Goal: Check status: Check status

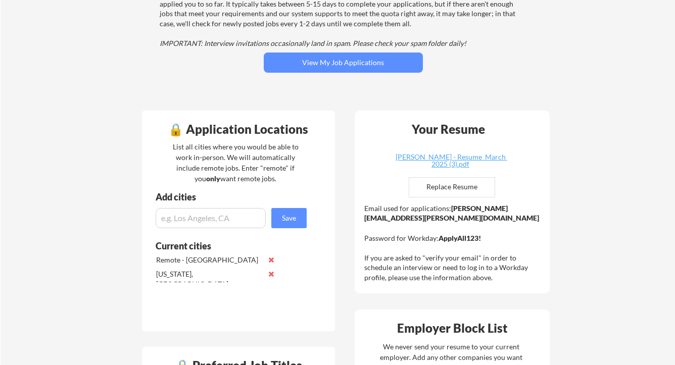
scroll to position [103, 0]
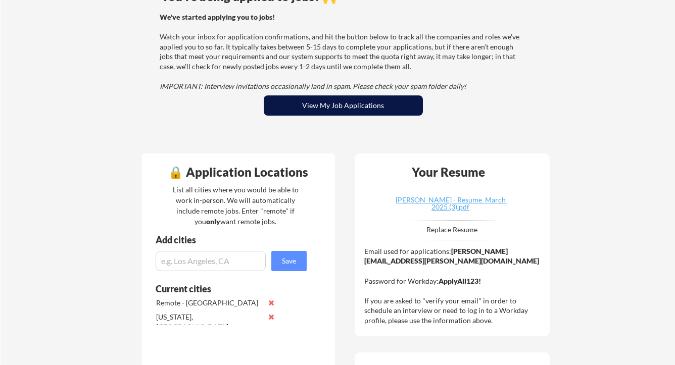
click at [356, 111] on button "View My Job Applications" at bounding box center [343, 105] width 159 height 20
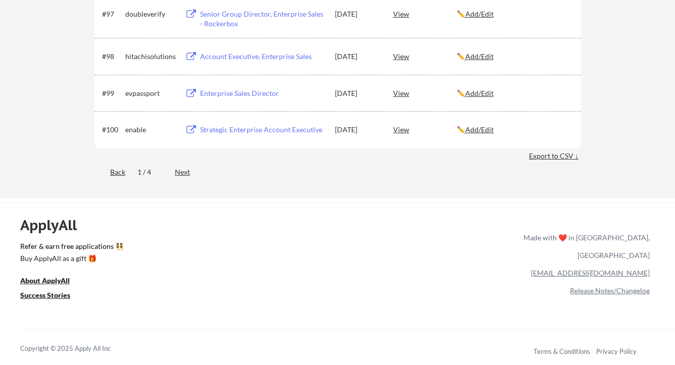
scroll to position [3952, 0]
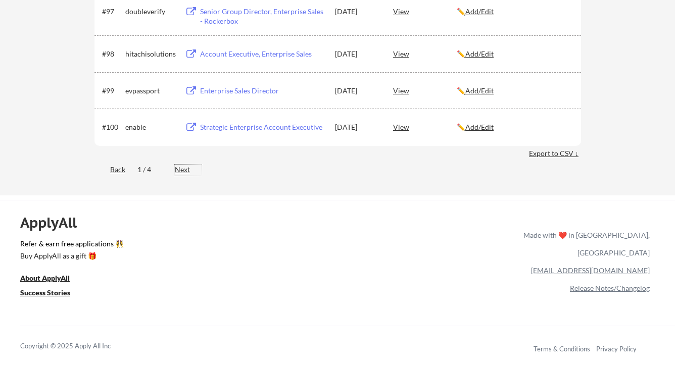
click at [183, 170] on div "Next" at bounding box center [188, 170] width 27 height 10
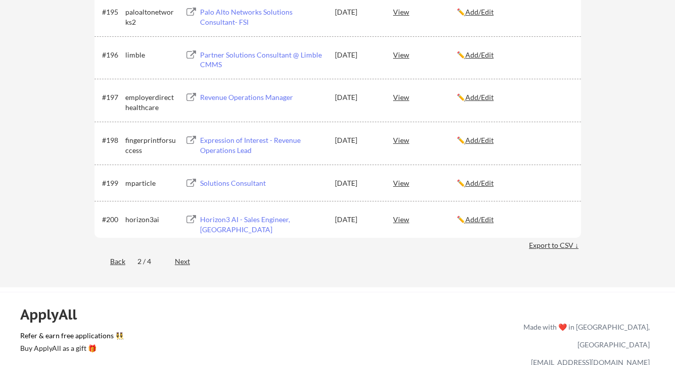
scroll to position [3916, 0]
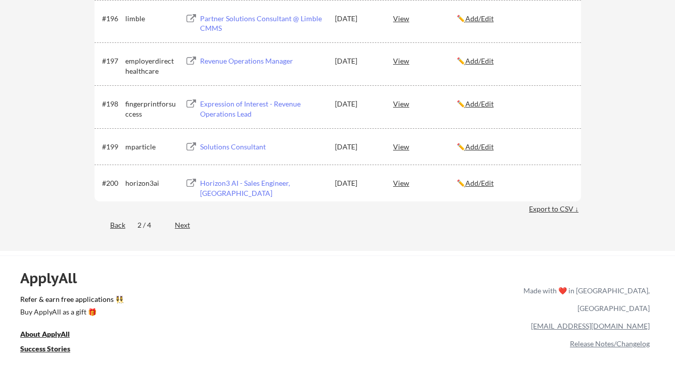
click at [183, 227] on div "Next" at bounding box center [188, 225] width 27 height 10
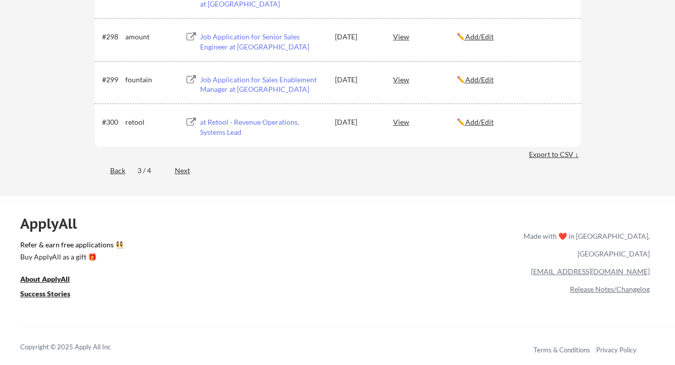
scroll to position [4116, 0]
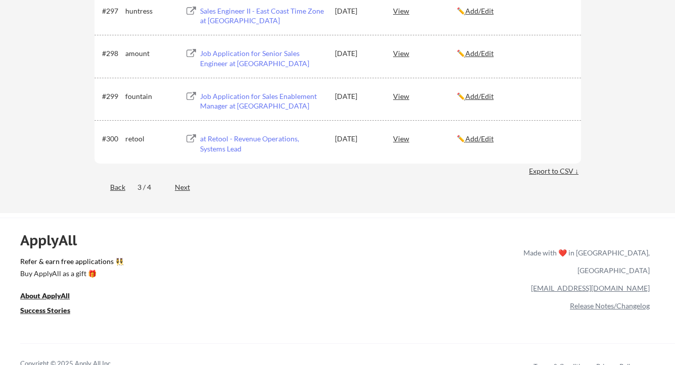
click at [115, 189] on div "Back" at bounding box center [109, 187] width 31 height 10
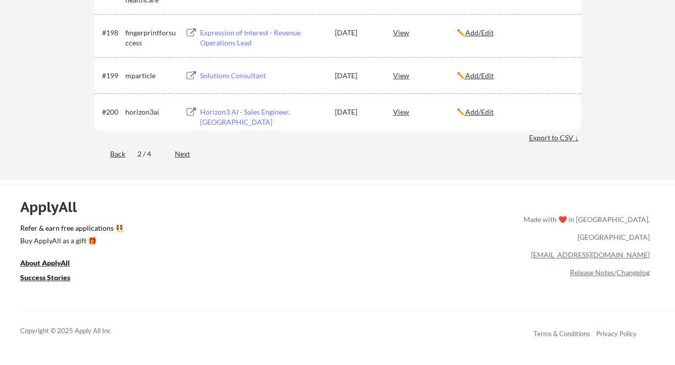
scroll to position [3981, 0]
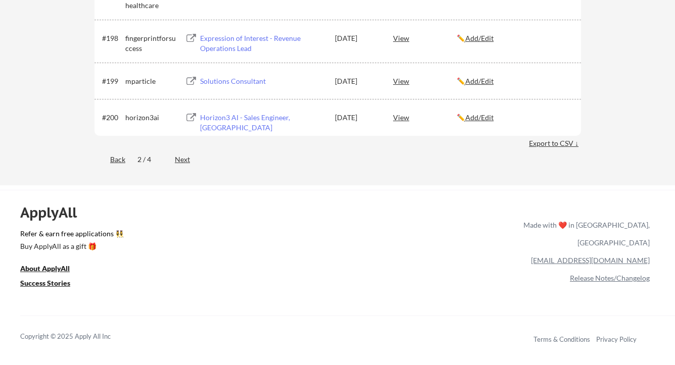
click at [118, 160] on div "Back" at bounding box center [109, 160] width 31 height 10
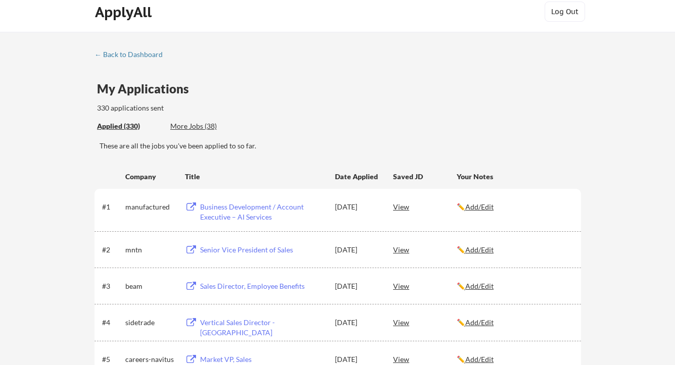
scroll to position [8, 0]
click at [199, 126] on div "More Jobs (38)" at bounding box center [207, 127] width 74 height 10
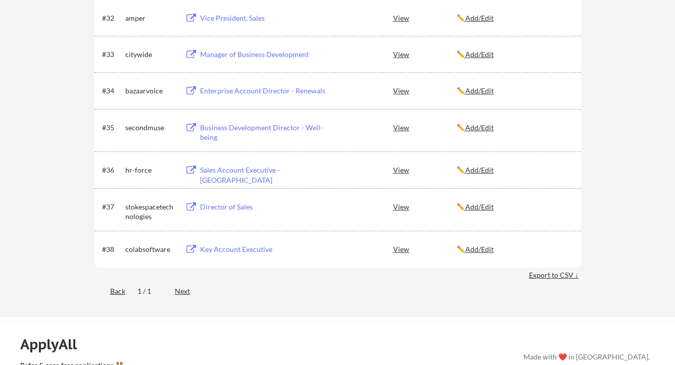
scroll to position [1452, 0]
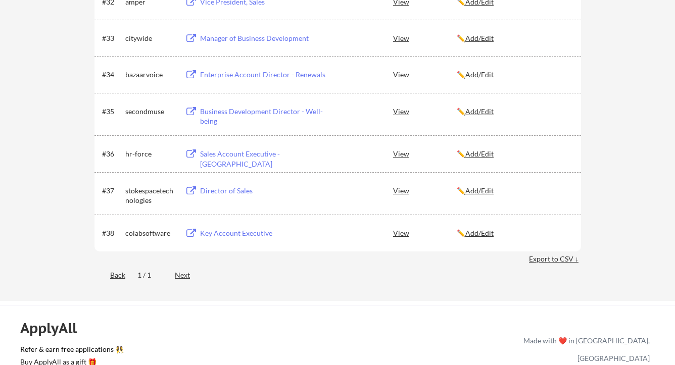
click at [185, 275] on div "Next" at bounding box center [188, 275] width 27 height 10
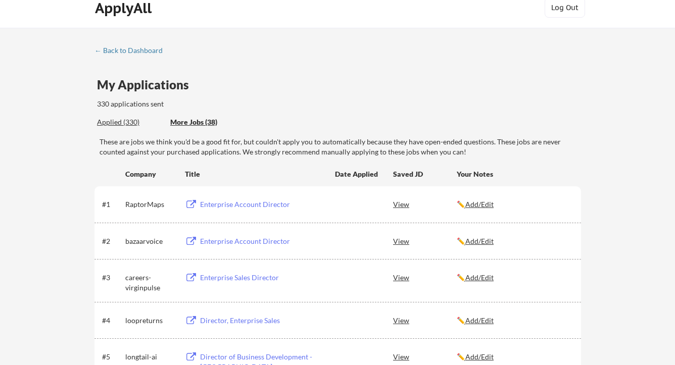
scroll to position [12, 0]
click at [129, 125] on div "Applied (330)" at bounding box center [130, 123] width 66 height 10
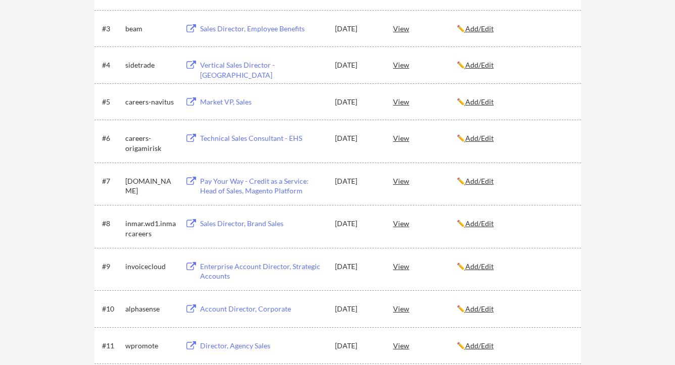
scroll to position [268, 0]
click at [281, 138] on div "Technical Sales Consultant - EHS" at bounding box center [262, 137] width 125 height 10
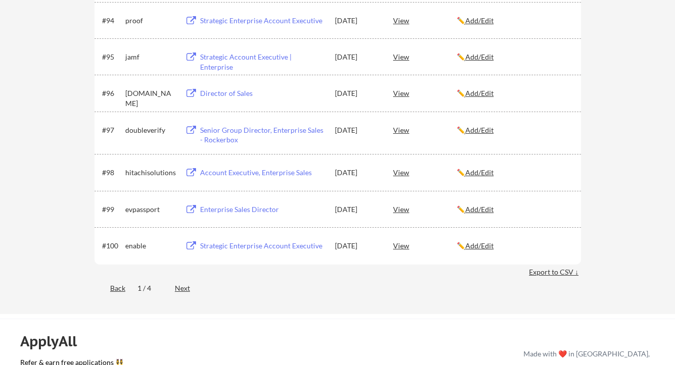
scroll to position [3835, 0]
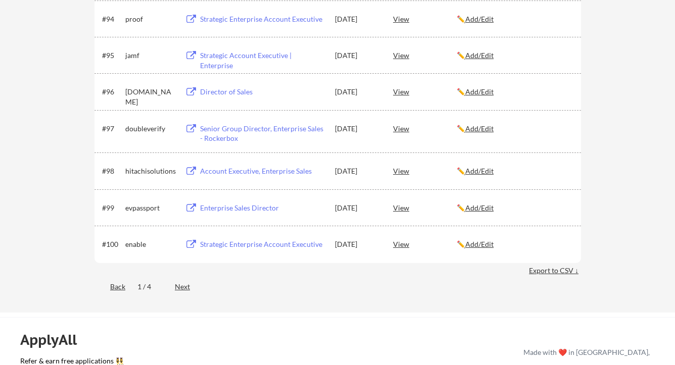
click at [178, 289] on div "Next" at bounding box center [188, 287] width 27 height 10
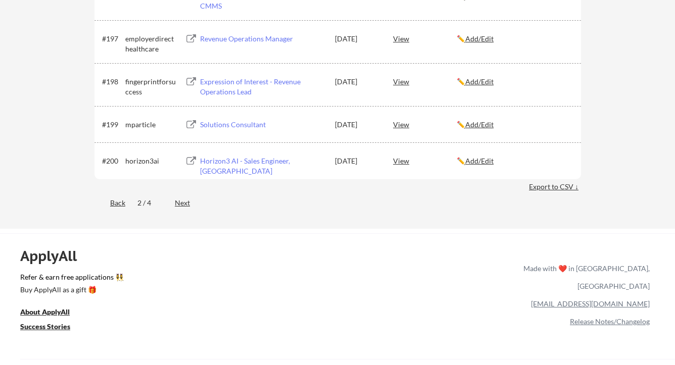
scroll to position [3941, 0]
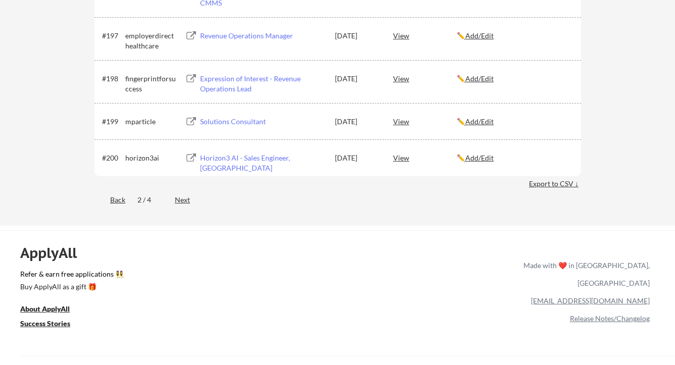
click at [188, 200] on div "Next" at bounding box center [188, 200] width 27 height 10
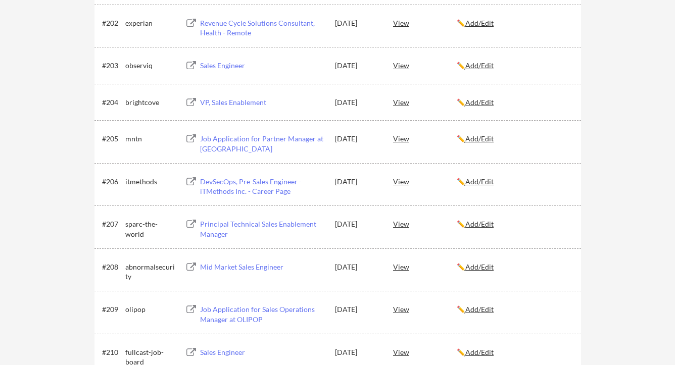
scroll to position [0, 0]
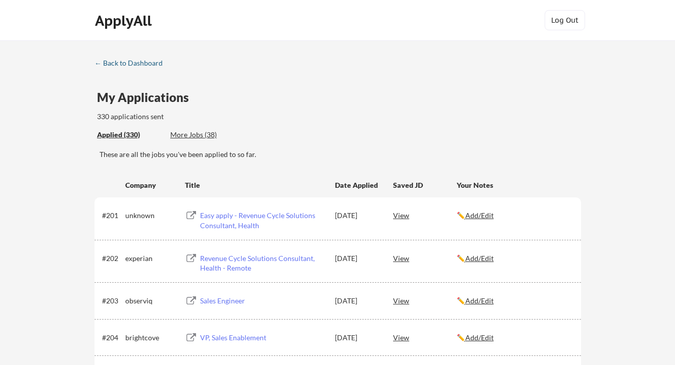
click at [142, 62] on div "← Back to Dashboard" at bounding box center [132, 63] width 76 height 7
